Goal: Task Accomplishment & Management: Manage account settings

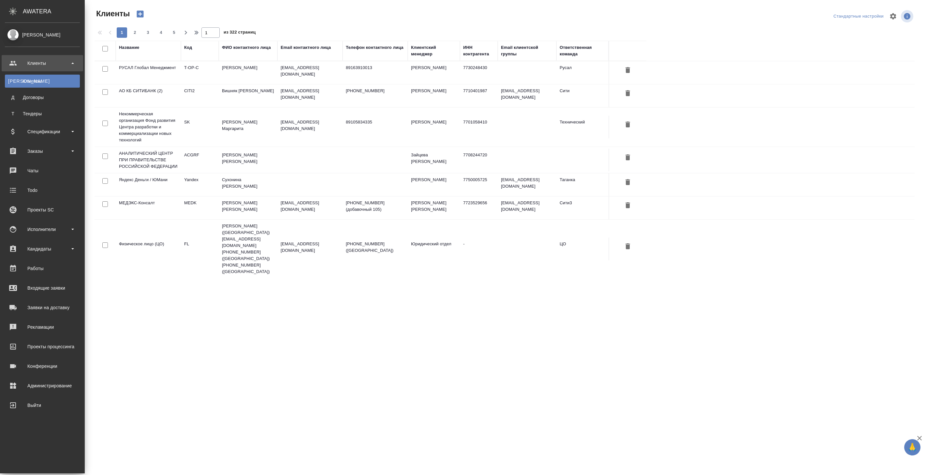
select select "RU"
click at [44, 154] on div "Заказы" at bounding box center [42, 151] width 75 height 10
click at [46, 171] on div "Все заказы" at bounding box center [42, 169] width 68 height 7
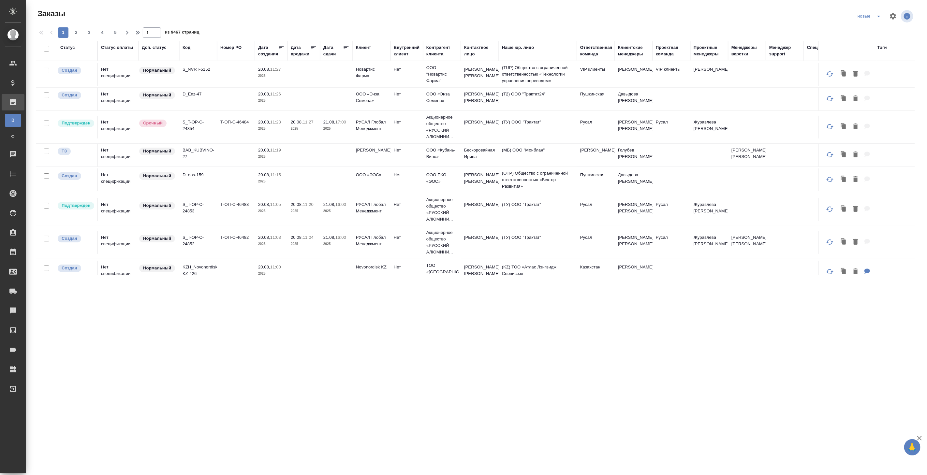
click at [71, 48] on div "Статус" at bounding box center [67, 47] width 15 height 7
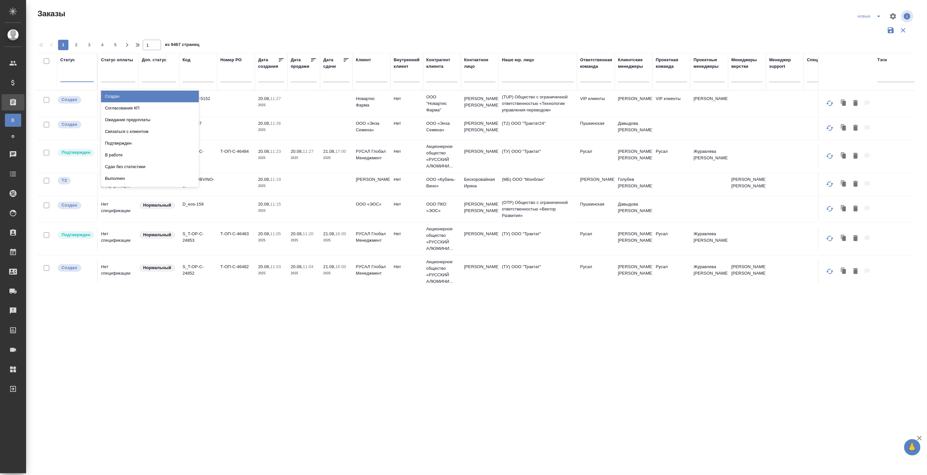
click at [74, 77] on div at bounding box center [77, 75] width 34 height 9
click at [117, 97] on div "Создан" at bounding box center [150, 97] width 98 height 12
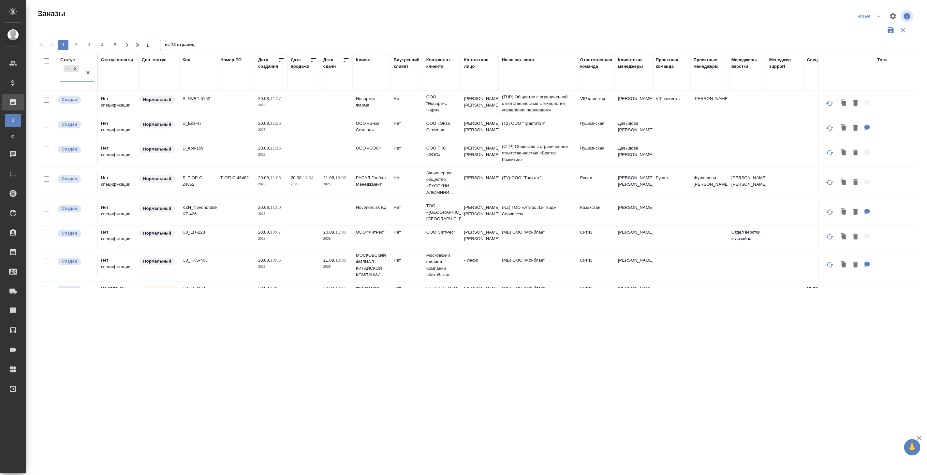
click at [364, 72] on div at bounding box center [371, 79] width 31 height 16
click at [368, 82] on input "text" at bounding box center [371, 78] width 31 height 8
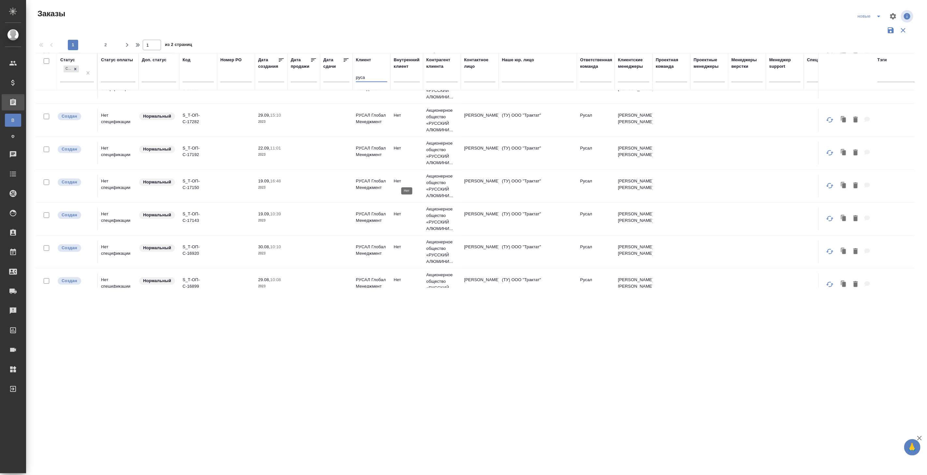
scroll to position [434, 0]
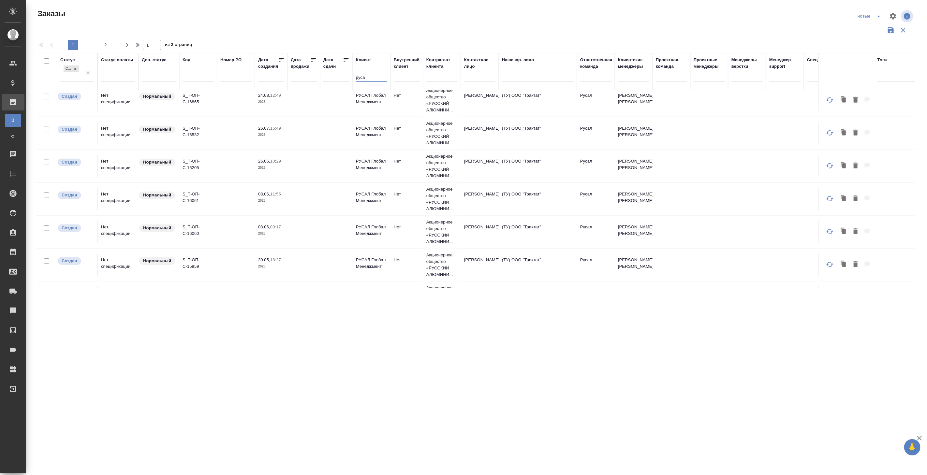
type input "руса"
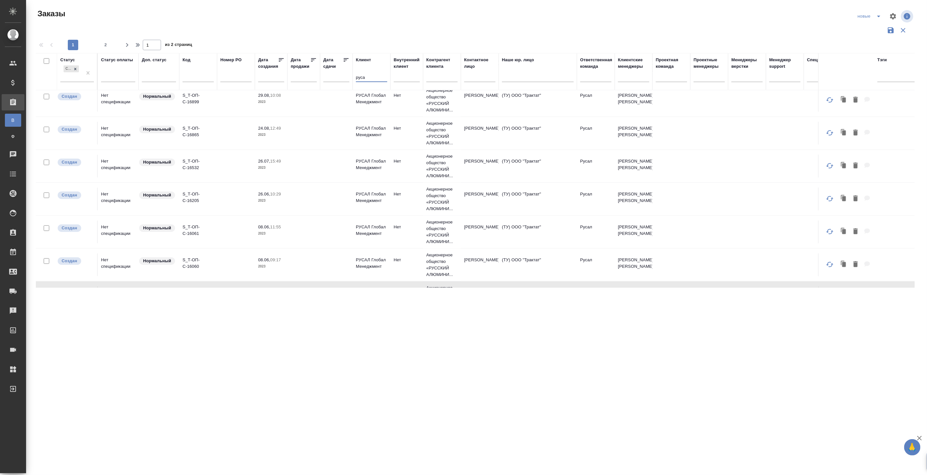
drag, startPoint x: 379, startPoint y: 77, endPoint x: 328, endPoint y: 76, distance: 50.8
click at [328, 76] on tr "Статус Создан Статус оплаты Доп. статус Код Номер PO Дата создания Дата продажи…" at bounding box center [581, 71] width 1091 height 37
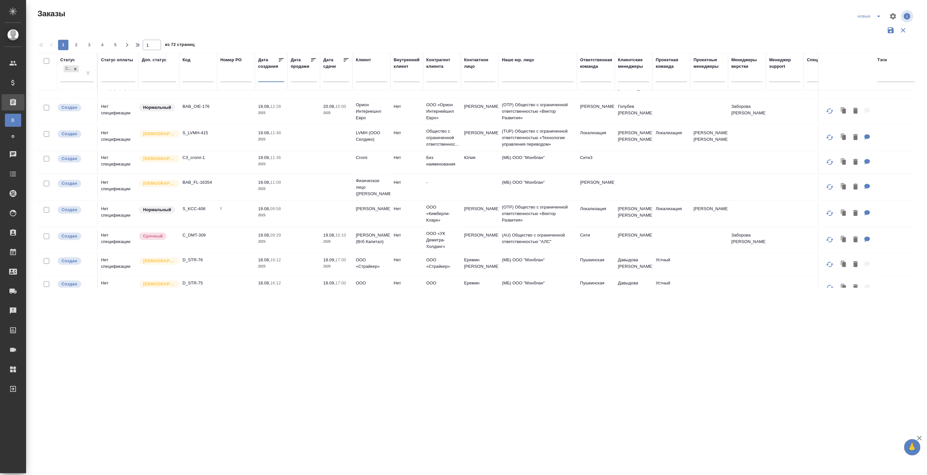
click at [268, 77] on input "text" at bounding box center [273, 76] width 22 height 9
click at [328, 87] on input "2025" at bounding box center [326, 88] width 21 height 7
click at [333, 87] on span at bounding box center [334, 87] width 5 height 4
click at [334, 90] on span at bounding box center [334, 91] width 5 height 4
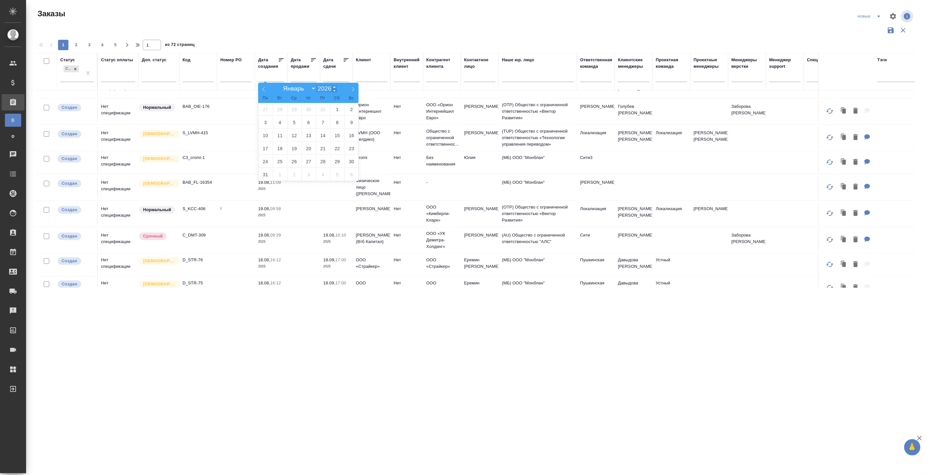
click at [334, 90] on span at bounding box center [334, 91] width 5 height 4
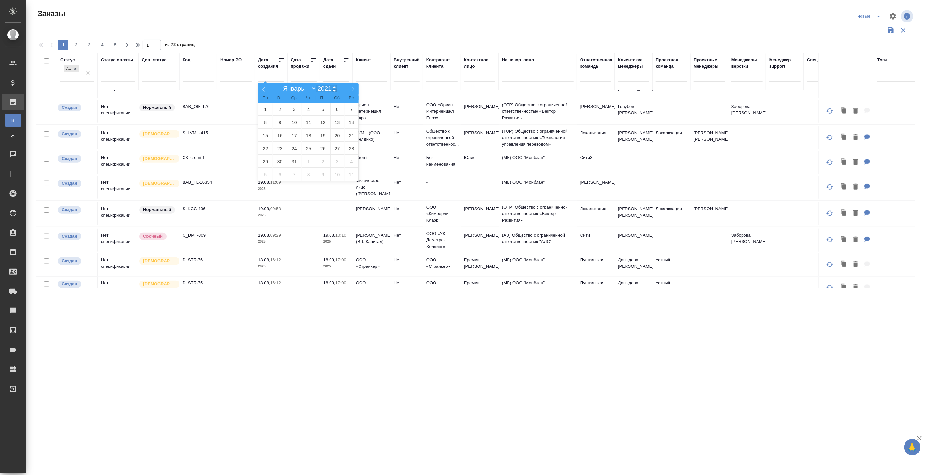
click at [334, 90] on span at bounding box center [334, 91] width 5 height 4
type input "2019"
click at [312, 119] on span "8" at bounding box center [308, 122] width 14 height 13
type div "[DATE]T21:00:00.000Z"
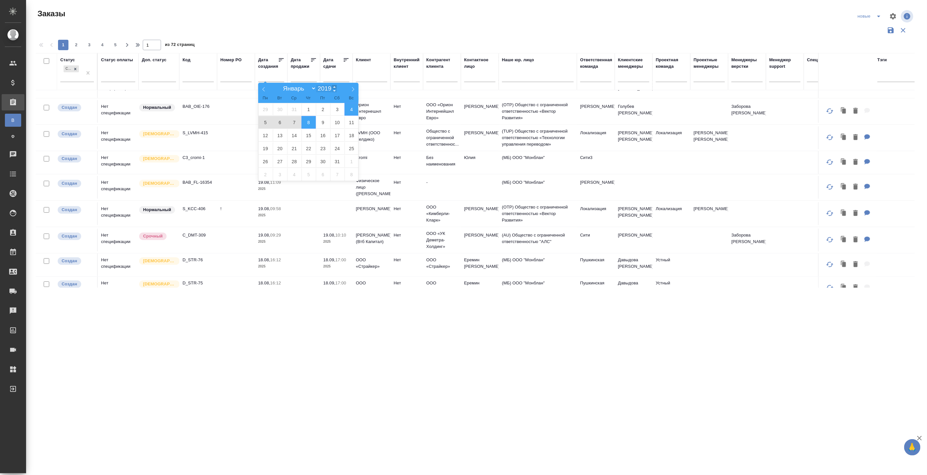
click at [334, 86] on span at bounding box center [334, 87] width 5 height 4
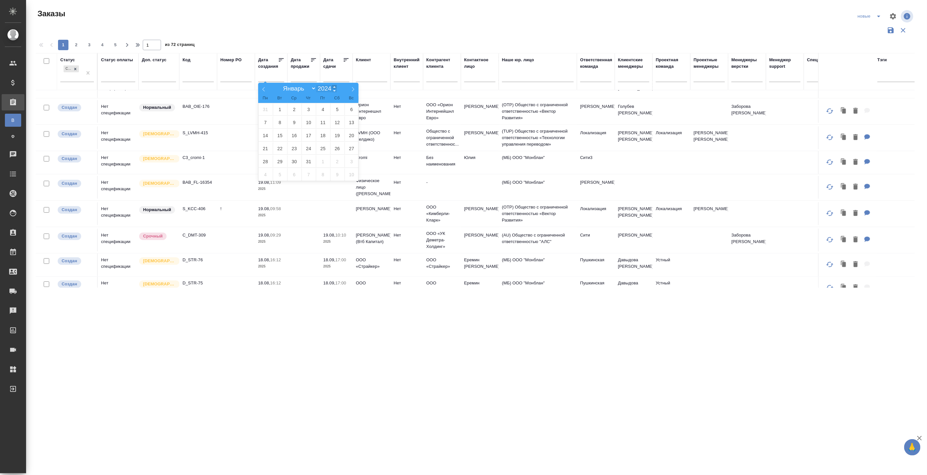
click at [334, 86] on span at bounding box center [334, 87] width 5 height 4
click at [334, 89] on span at bounding box center [334, 91] width 5 height 4
type input "2023"
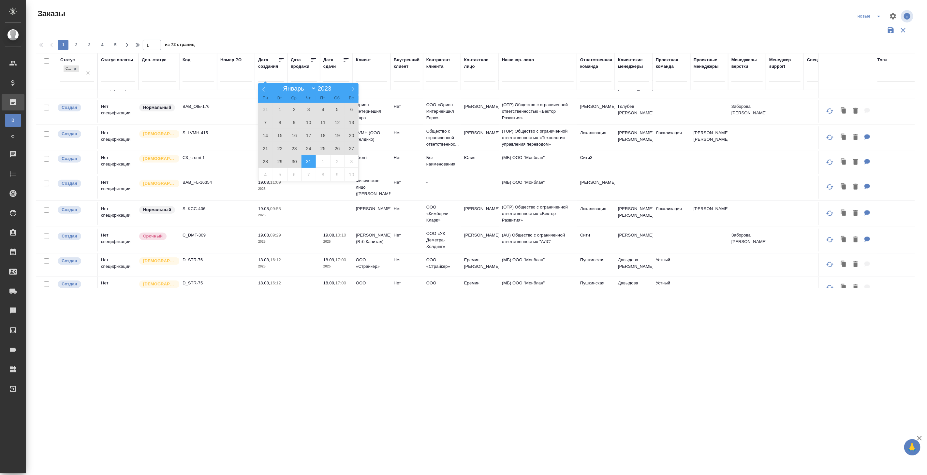
click at [310, 161] on span "31" at bounding box center [308, 161] width 14 height 13
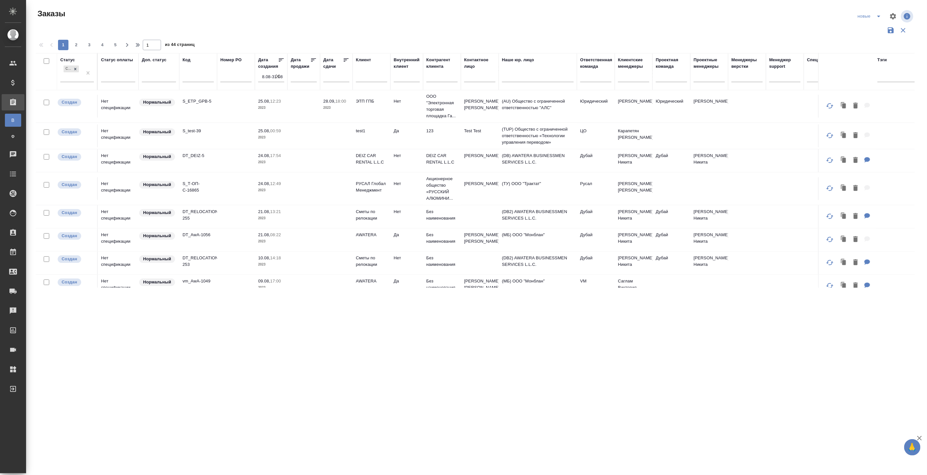
scroll to position [181, 0]
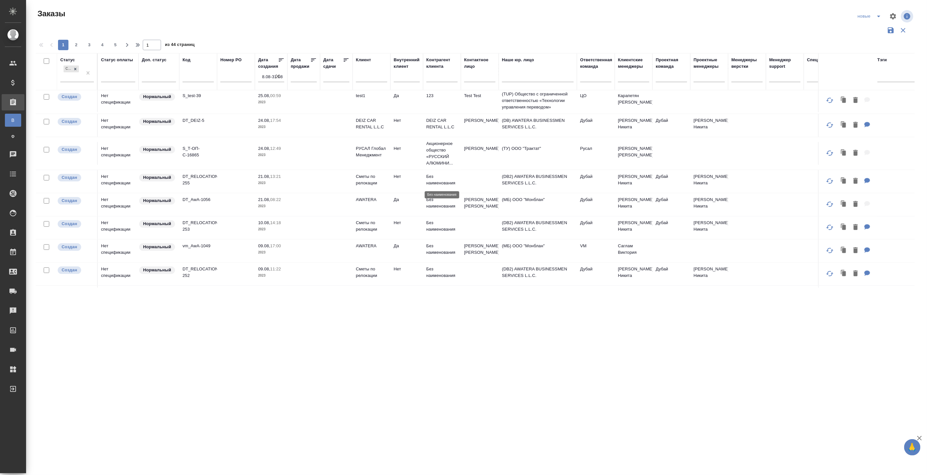
click at [455, 181] on p "Без наименования" at bounding box center [441, 179] width 31 height 13
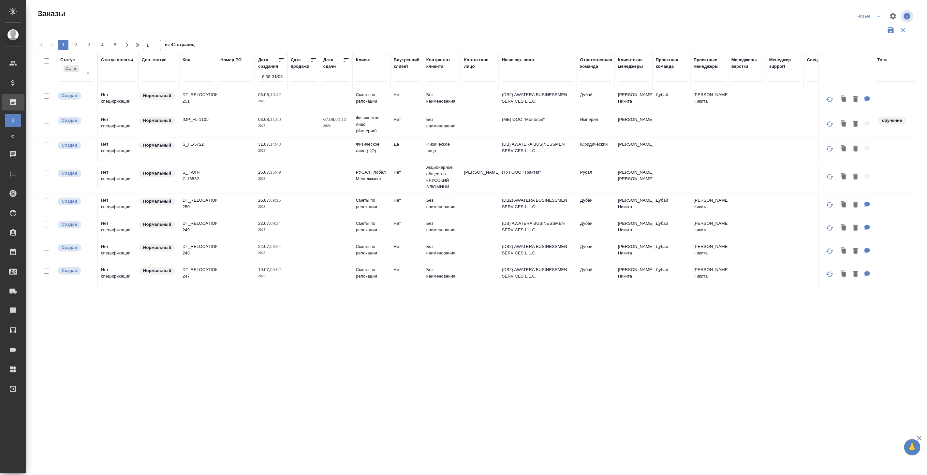
scroll to position [452, 0]
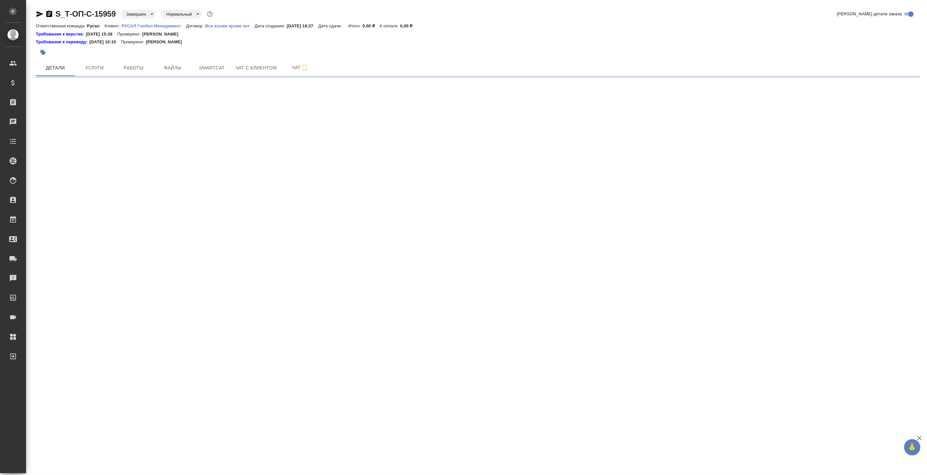
select select "RU"
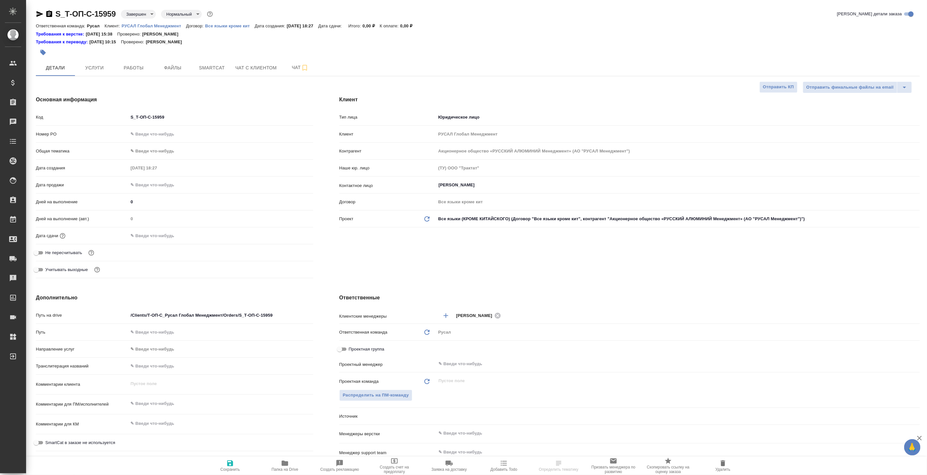
type textarea "x"
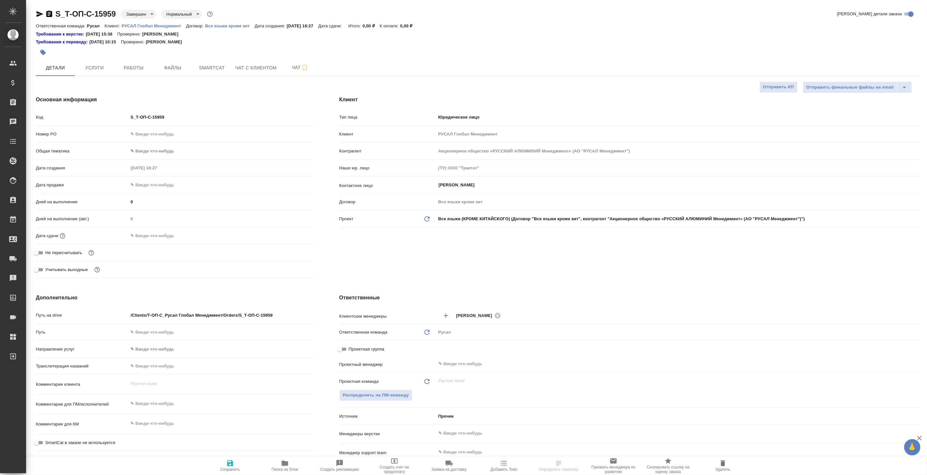
type textarea "x"
click at [292, 66] on span "Чат" at bounding box center [299, 68] width 31 height 8
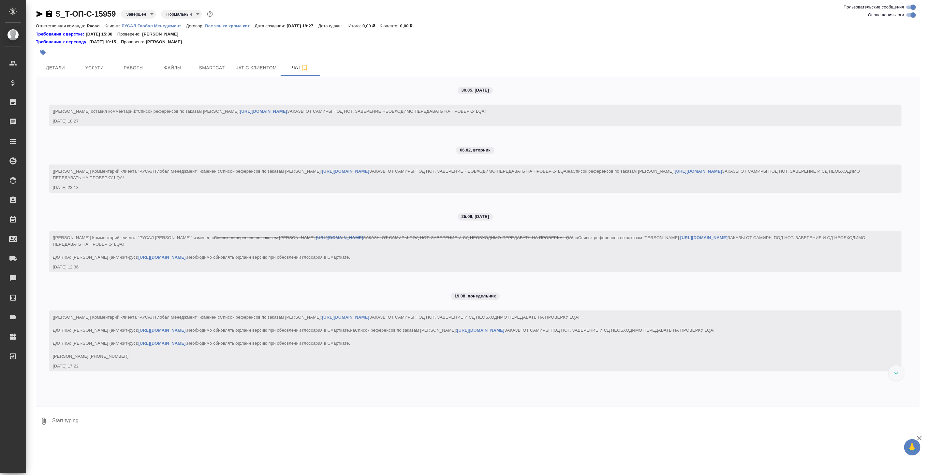
scroll to position [52, 0]
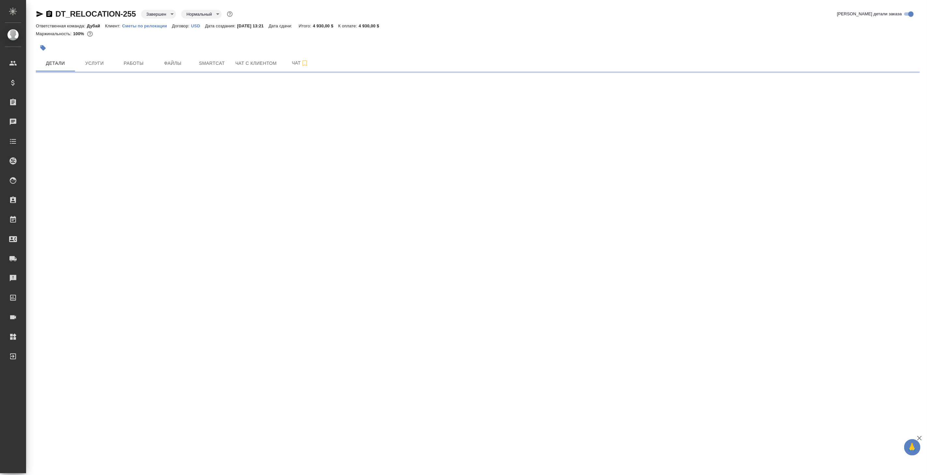
select select "RU"
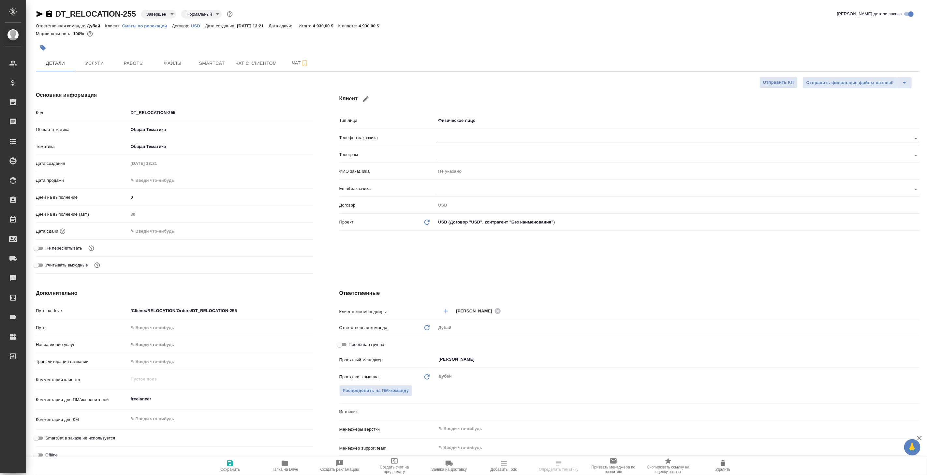
type textarea "x"
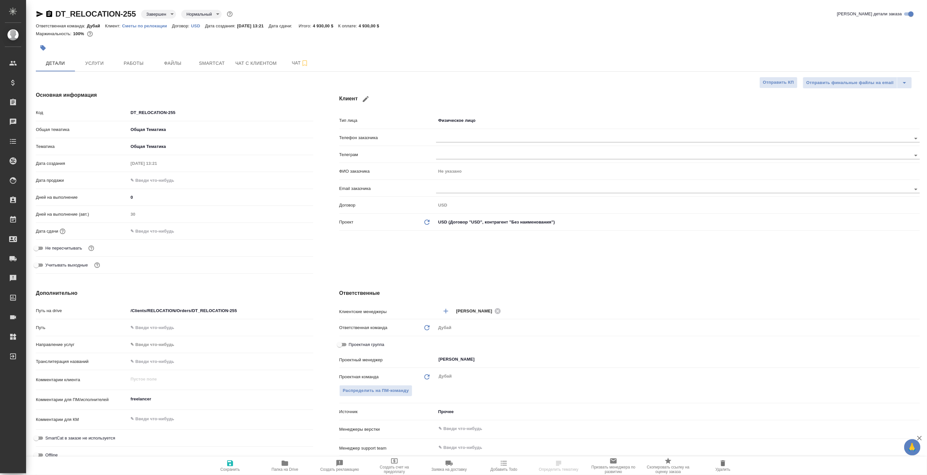
type textarea "x"
select select "RU"
